Goal: Information Seeking & Learning: Learn about a topic

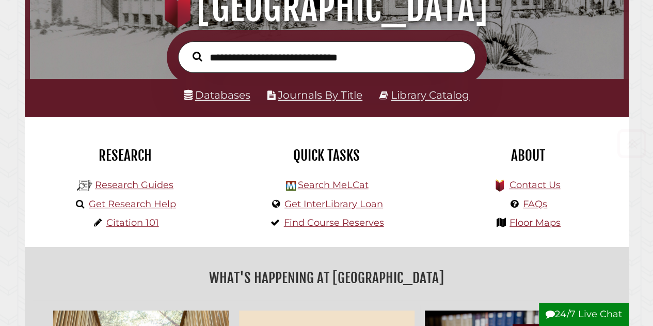
scroll to position [137, 0]
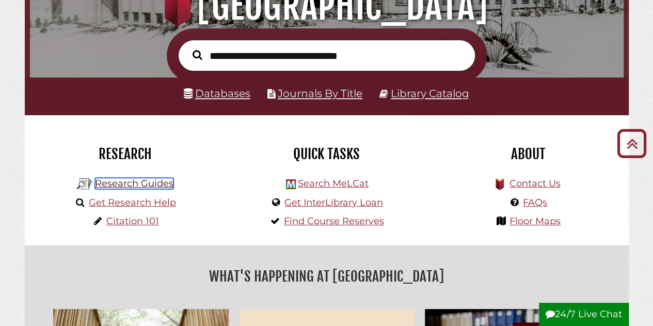
click at [137, 184] on link "Research Guides" at bounding box center [134, 182] width 78 height 11
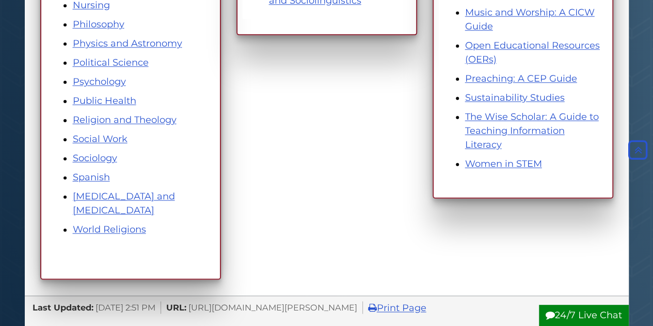
scroll to position [722, 0]
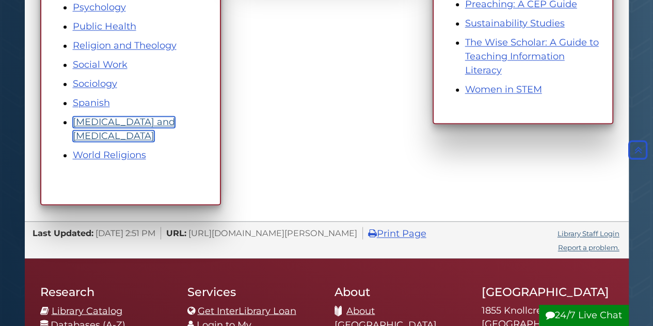
click at [104, 133] on link "Speech Pathology and Audiology" at bounding box center [124, 128] width 102 height 25
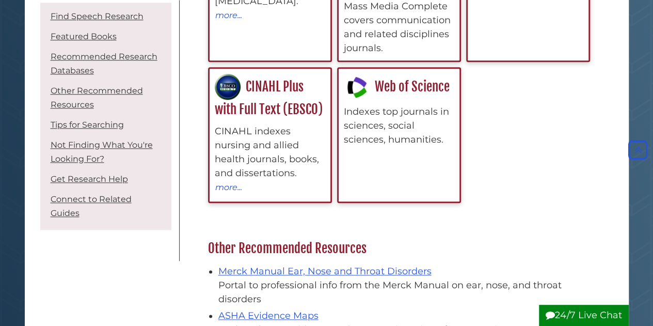
scroll to position [481, 0]
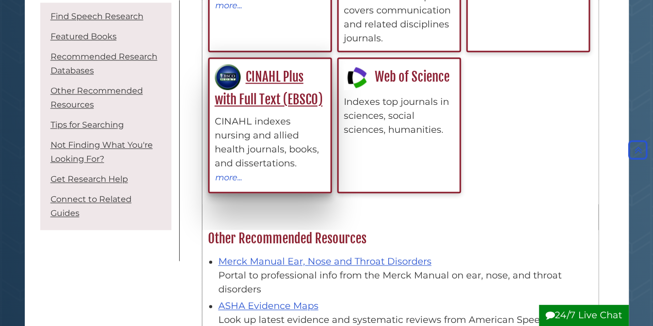
click at [290, 83] on div "CINAHL Plus with Full Text (EBSCO) CINAHL indexes nursing and allied health jou…" at bounding box center [270, 124] width 110 height 120
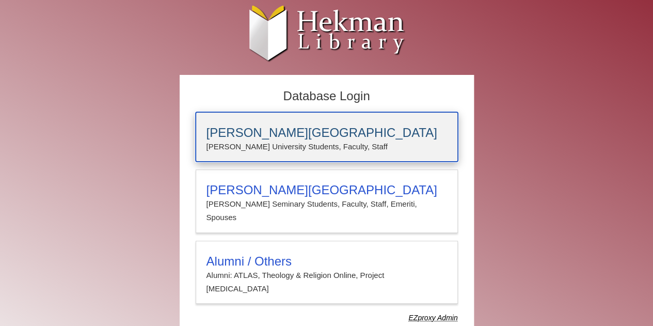
click at [278, 139] on h3 "[PERSON_NAME][GEOGRAPHIC_DATA]" at bounding box center [326, 132] width 240 height 14
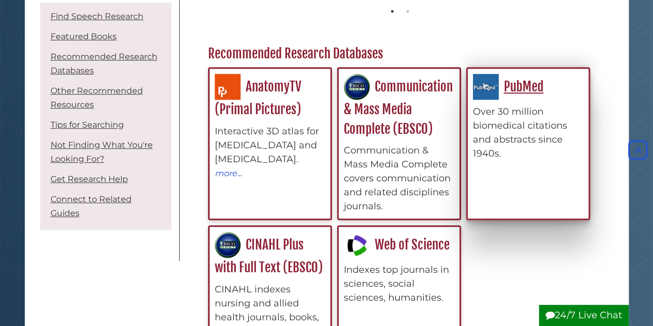
scroll to position [310, 0]
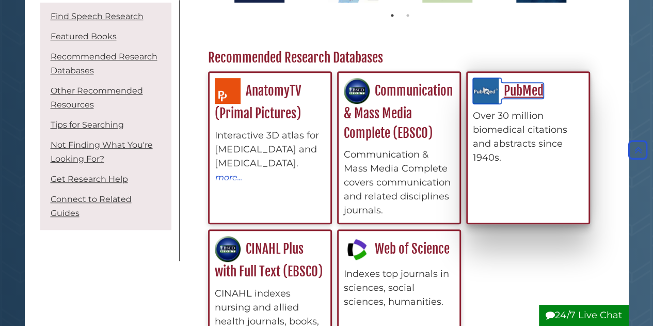
click at [493, 90] on img at bounding box center [486, 91] width 26 height 26
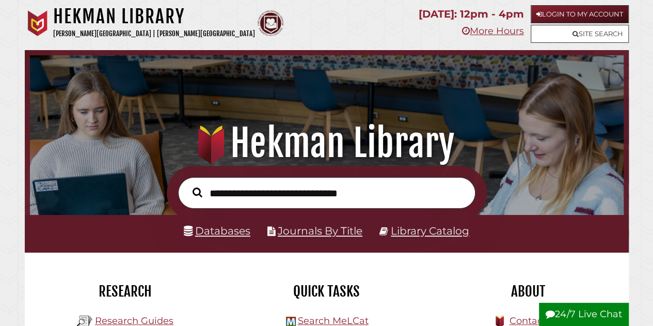
scroll to position [196, 588]
click at [230, 225] on link "Databases" at bounding box center [217, 230] width 67 height 13
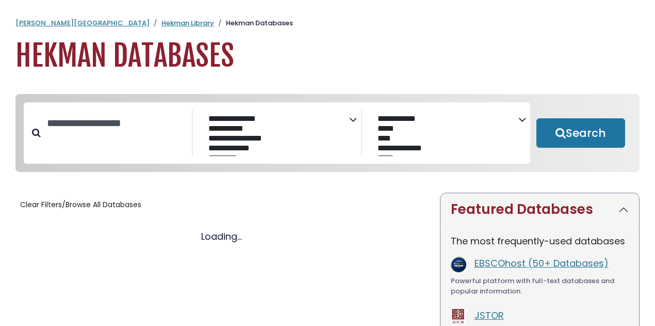
select select "Database Subject Filter"
select select "Database Vendors Filter"
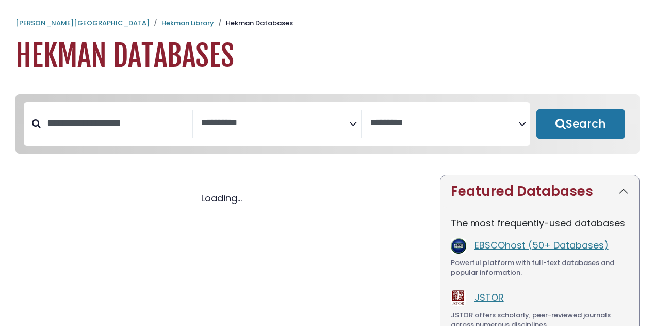
select select "Database Subject Filter"
select select "Database Vendors Filter"
select select "Database Subject Filter"
select select "Database Vendors Filter"
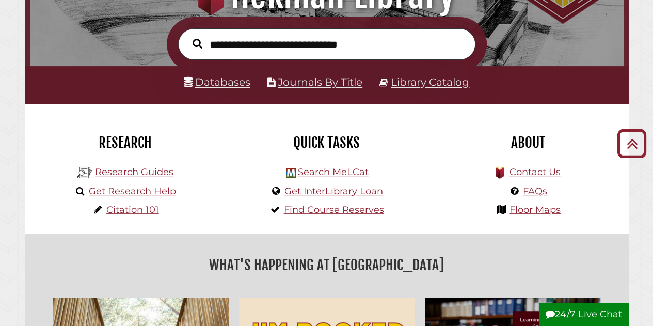
scroll to position [172, 0]
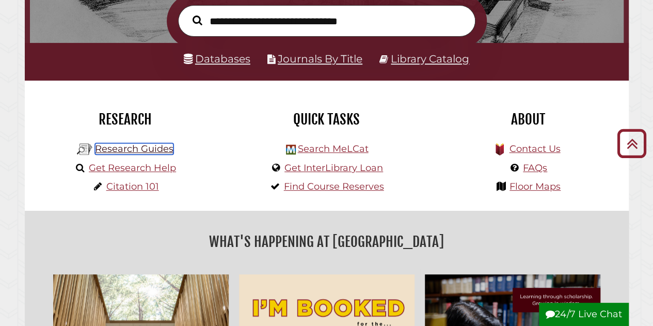
click at [157, 148] on link "Research Guides" at bounding box center [134, 148] width 78 height 11
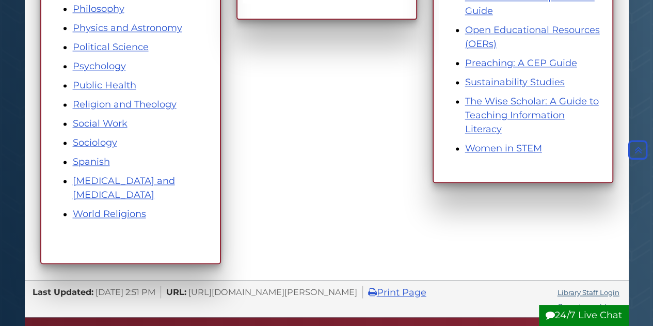
scroll to position [671, 0]
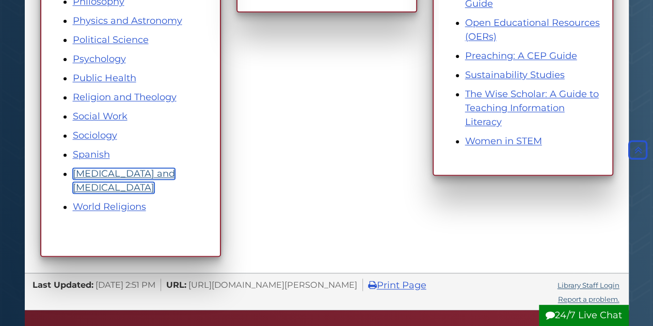
click at [138, 173] on link "[MEDICAL_DATA] and [MEDICAL_DATA]" at bounding box center [124, 180] width 102 height 25
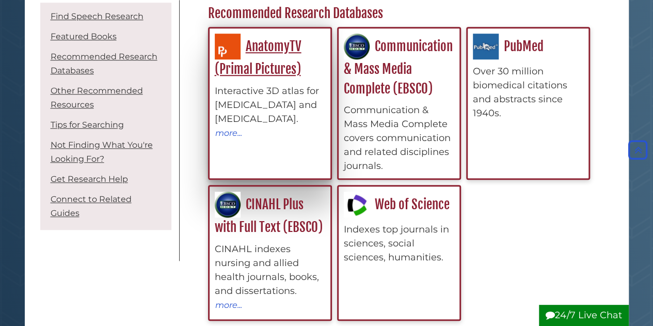
scroll to position [378, 0]
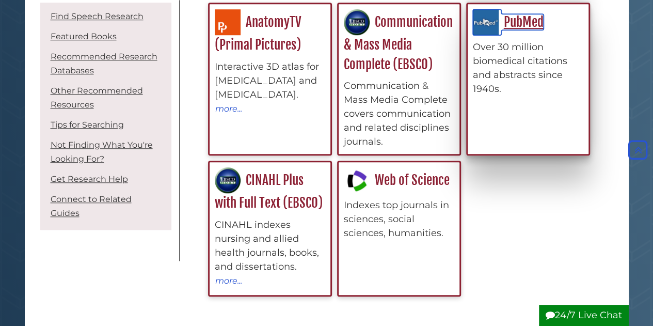
click at [537, 17] on link "PubMed" at bounding box center [508, 22] width 71 height 16
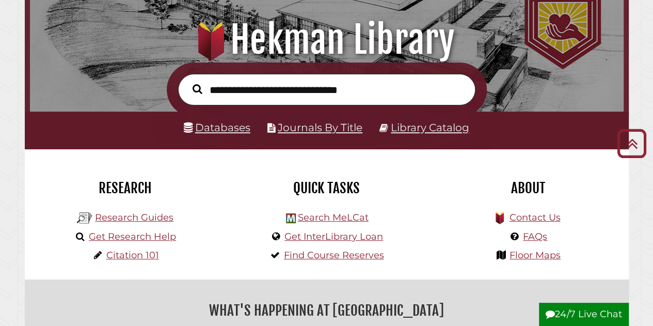
scroll to position [103, 0]
click at [155, 219] on link "Research Guides" at bounding box center [134, 217] width 78 height 11
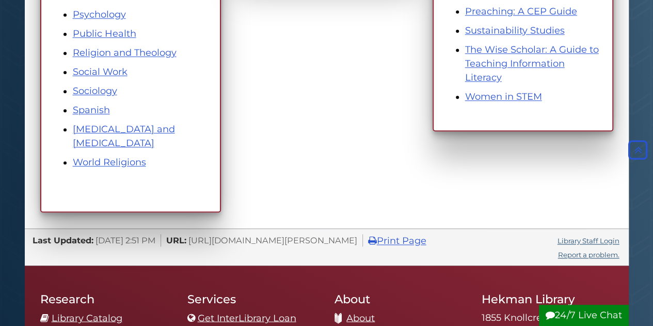
scroll to position [705, 0]
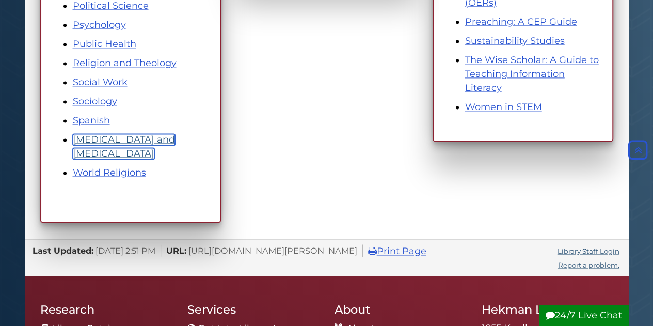
click at [137, 141] on link "Speech Pathology and Audiology" at bounding box center [124, 146] width 102 height 25
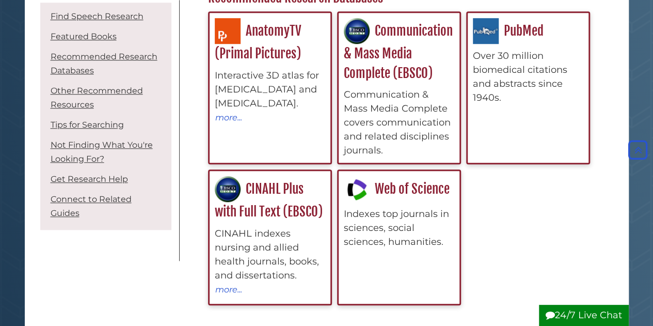
scroll to position [361, 0]
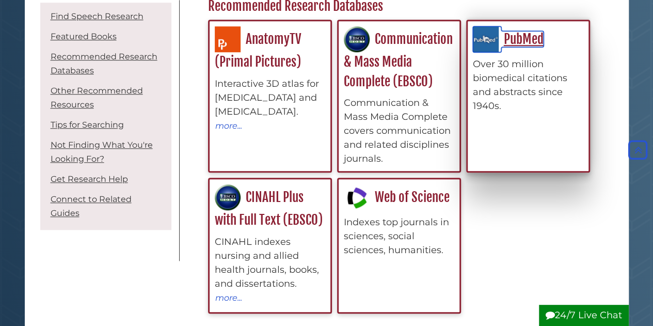
click at [535, 39] on link "PubMed" at bounding box center [508, 39] width 71 height 16
